Goal: Browse casually: Explore the website without a specific task or goal

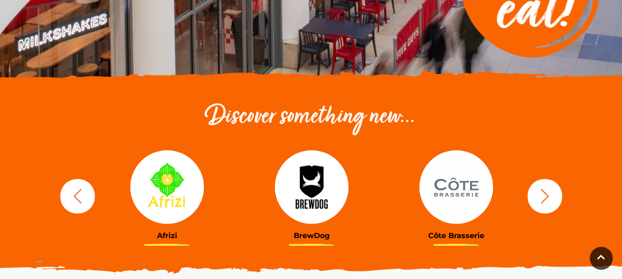
scroll to position [232, 0]
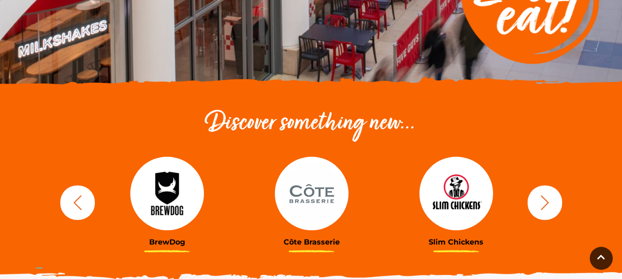
click at [562, 195] on div "BrewDog [GEOGRAPHIC_DATA] Slim Chickens [GEOGRAPHIC_DATA] [GEOGRAPHIC_DATA] Afr…" at bounding box center [311, 203] width 525 height 114
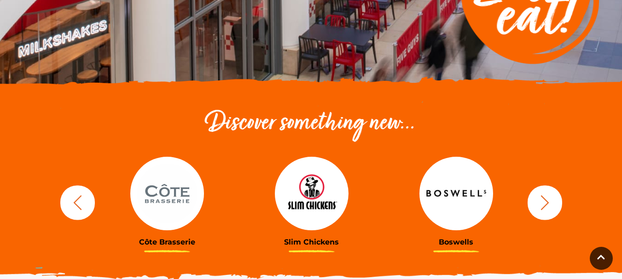
click at [537, 208] on icon "button" at bounding box center [544, 202] width 17 height 17
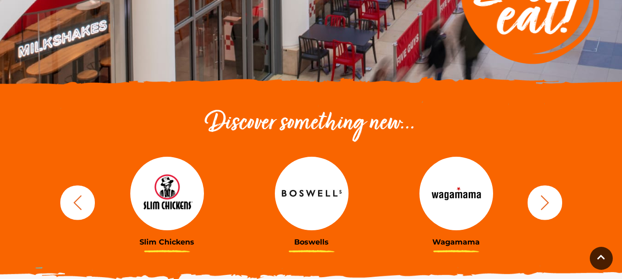
click at [537, 208] on icon "button" at bounding box center [544, 202] width 17 height 17
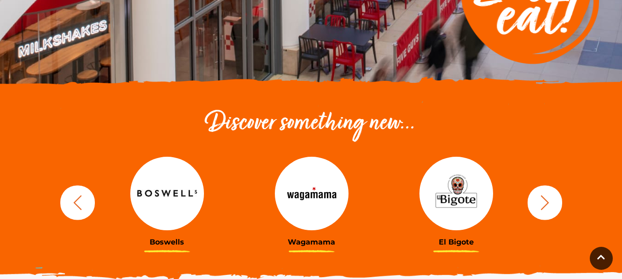
click at [537, 208] on icon "button" at bounding box center [544, 202] width 17 height 17
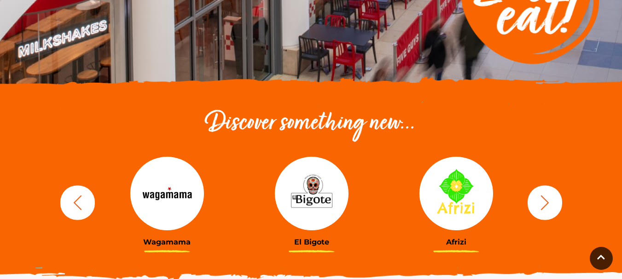
click at [537, 208] on icon "button" at bounding box center [544, 202] width 17 height 17
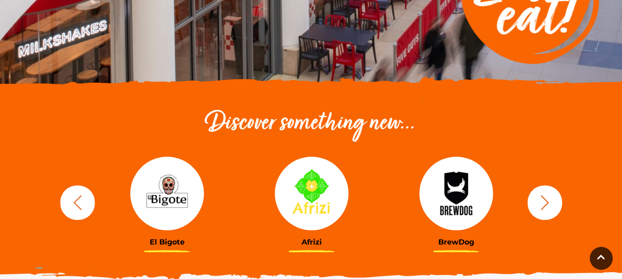
click at [537, 208] on icon "button" at bounding box center [544, 202] width 17 height 17
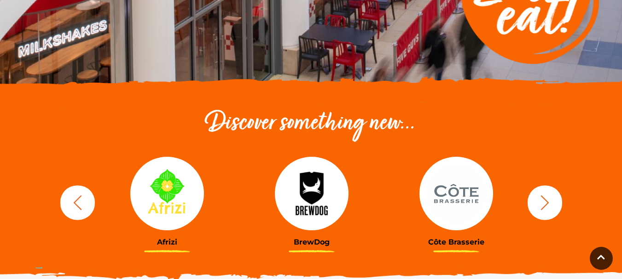
click at [537, 208] on icon "button" at bounding box center [544, 202] width 17 height 17
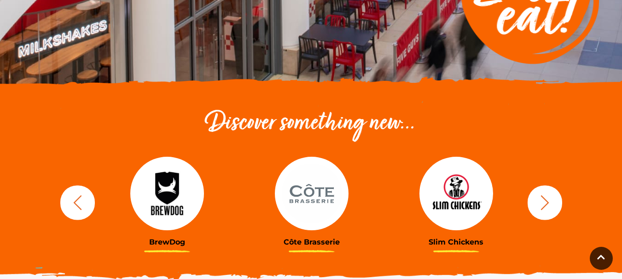
click at [537, 208] on icon "button" at bounding box center [544, 202] width 17 height 17
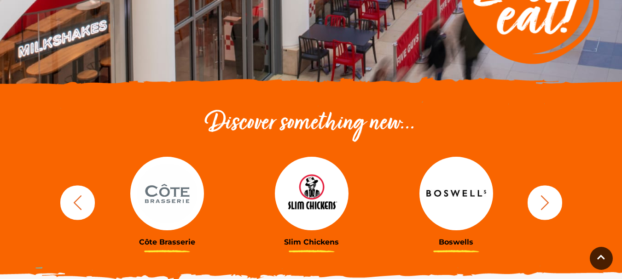
click at [537, 208] on icon "button" at bounding box center [544, 202] width 17 height 17
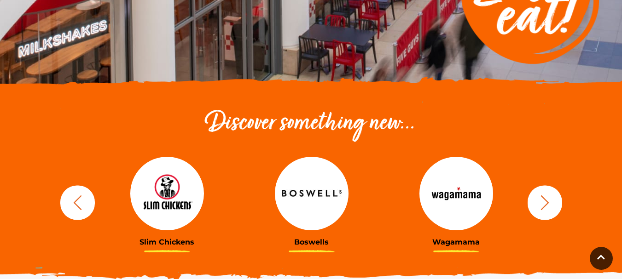
click at [537, 208] on icon "button" at bounding box center [544, 202] width 17 height 17
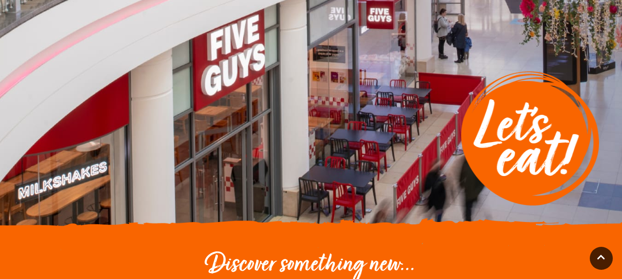
scroll to position [0, 0]
